Goal: Task Accomplishment & Management: Complete application form

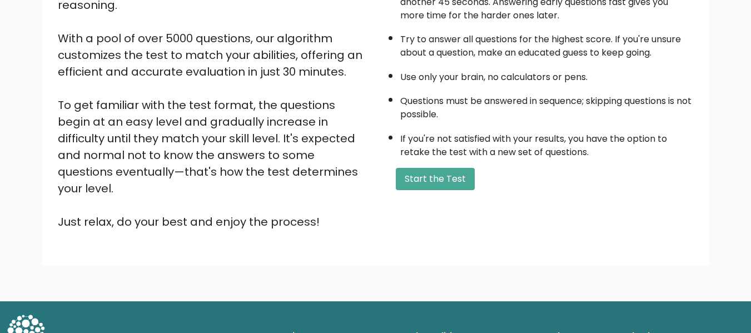
scroll to position [176, 0]
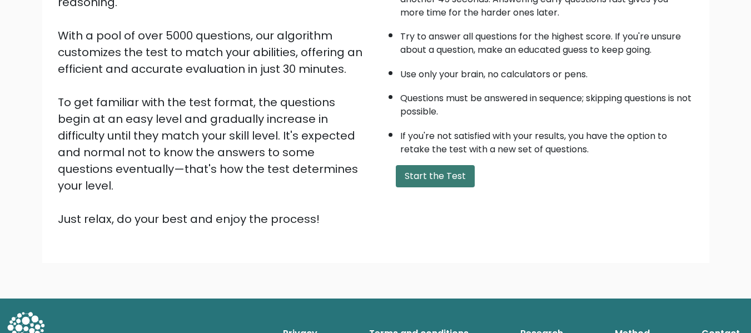
click at [467, 182] on button "Start the Test" at bounding box center [435, 176] width 79 height 22
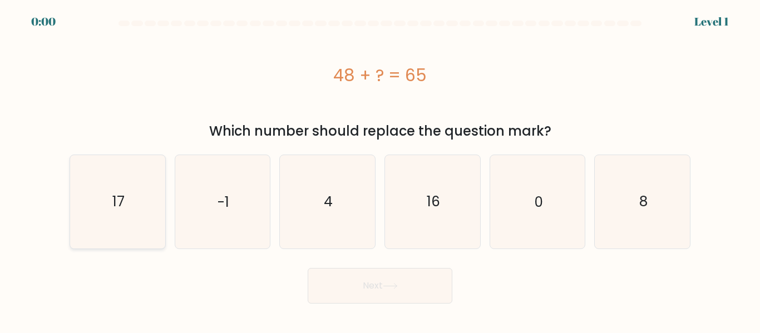
click at [111, 191] on icon "17" at bounding box center [117, 201] width 93 height 93
click at [380, 170] on input "a. 17" at bounding box center [380, 168] width 1 height 3
radio input "true"
click at [443, 305] on body "EXPIRED Level 1" at bounding box center [380, 166] width 760 height 333
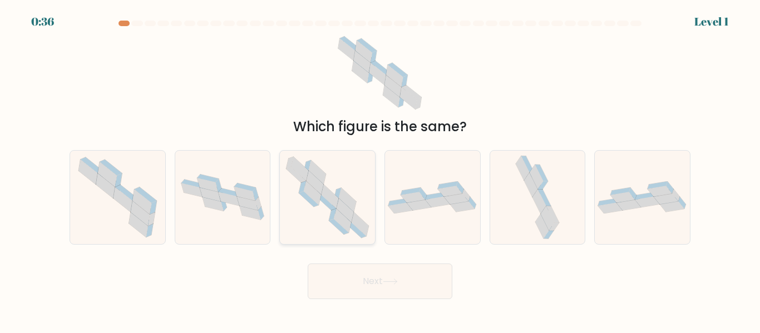
click at [347, 191] on icon at bounding box center [327, 197] width 95 height 93
click at [380, 170] on input "c." at bounding box center [380, 168] width 1 height 3
radio input "true"
click at [506, 304] on body "0:35 Level 1" at bounding box center [380, 166] width 760 height 333
click at [481, 298] on div "Next" at bounding box center [380, 278] width 634 height 41
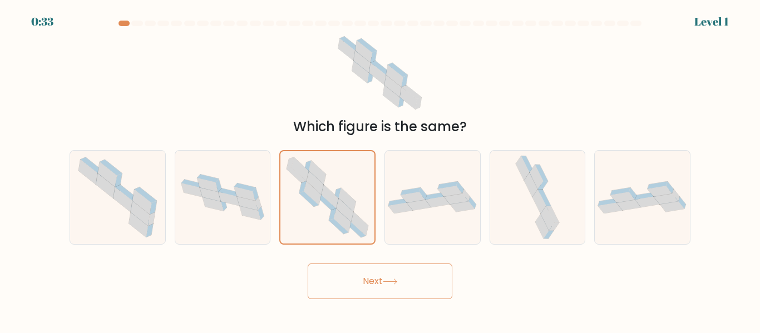
click at [517, 300] on body "0:33 Level 1" at bounding box center [380, 166] width 760 height 333
click at [498, 295] on div "Next" at bounding box center [380, 278] width 634 height 41
click at [489, 331] on body "0:29 Level 1" at bounding box center [380, 166] width 760 height 333
click at [397, 279] on icon at bounding box center [390, 282] width 15 height 6
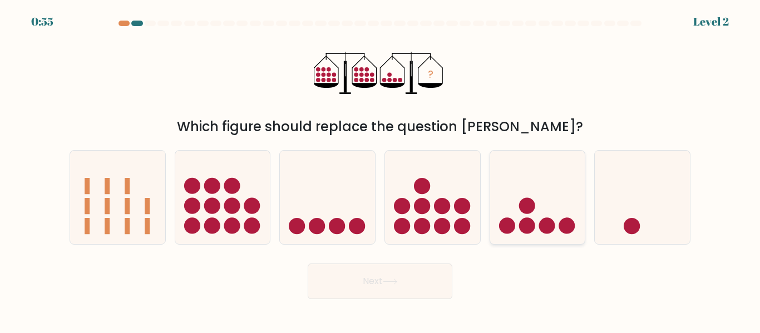
click at [545, 224] on circle at bounding box center [546, 226] width 16 height 16
click at [380, 170] on input "e." at bounding box center [380, 168] width 1 height 3
radio input "true"
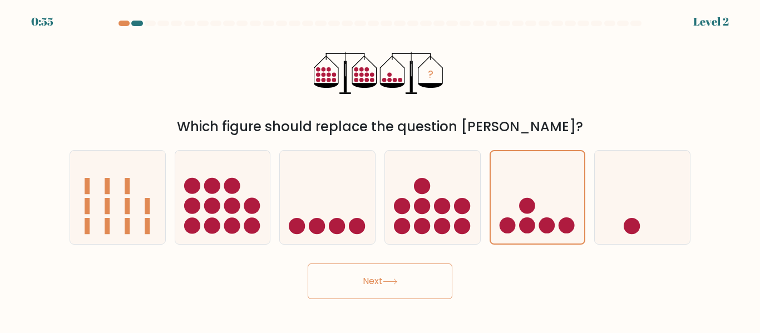
click at [404, 275] on button "Next" at bounding box center [380, 282] width 145 height 36
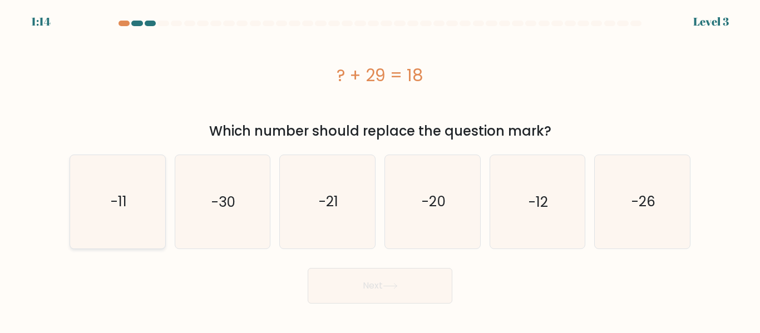
click at [155, 220] on icon "-11" at bounding box center [117, 201] width 93 height 93
click at [380, 170] on input "a. -11" at bounding box center [380, 168] width 1 height 3
radio input "true"
click at [410, 287] on button "Next" at bounding box center [380, 286] width 145 height 36
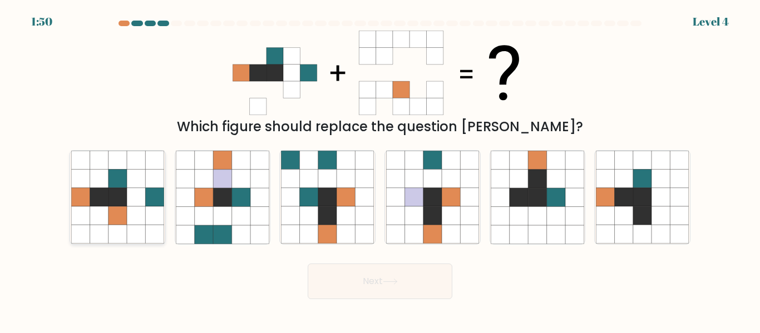
click at [147, 230] on icon at bounding box center [154, 234] width 18 height 18
click at [380, 170] on input "a." at bounding box center [380, 168] width 1 height 3
radio input "true"
click at [151, 231] on icon at bounding box center [154, 234] width 18 height 18
click at [380, 170] on input "a." at bounding box center [380, 168] width 1 height 3
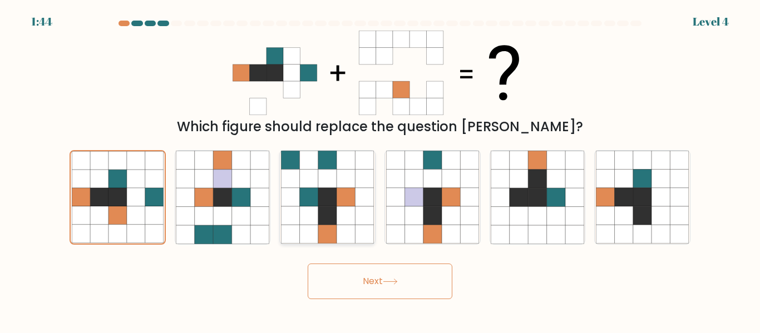
click at [330, 216] on icon at bounding box center [327, 216] width 18 height 18
click at [380, 170] on input "c." at bounding box center [380, 168] width 1 height 3
radio input "true"
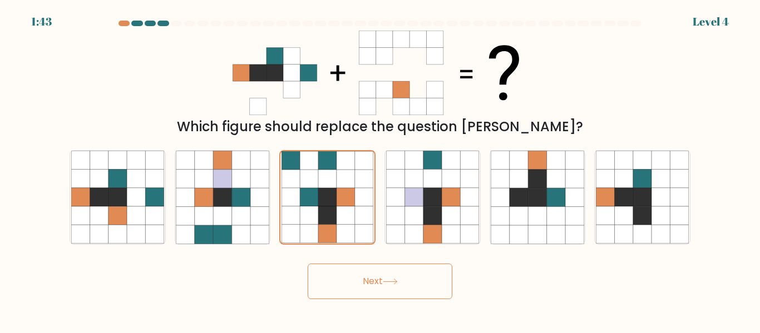
click at [360, 274] on button "Next" at bounding box center [380, 282] width 145 height 36
